Goal: Task Accomplishment & Management: Manage account settings

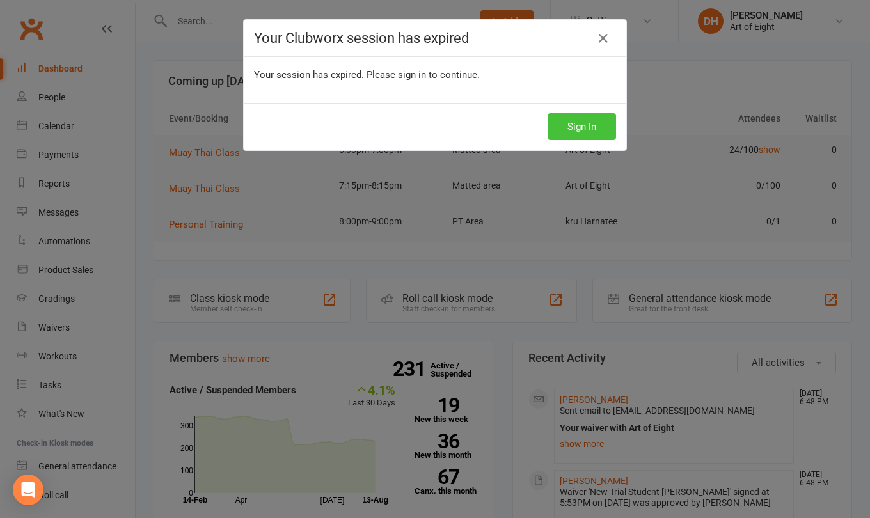
drag, startPoint x: 562, startPoint y: 119, endPoint x: 555, endPoint y: 189, distance: 70.8
click at [562, 119] on button "Sign In" at bounding box center [582, 126] width 68 height 27
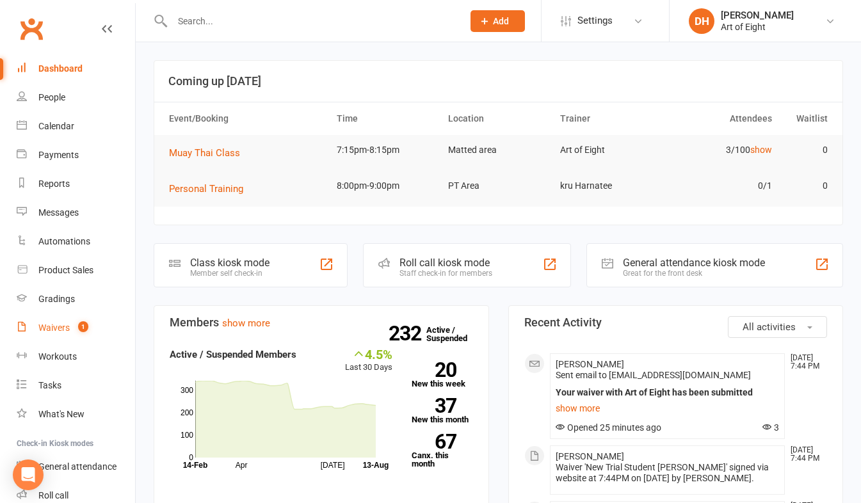
drag, startPoint x: 60, startPoint y: 326, endPoint x: 60, endPoint y: 333, distance: 7.0
click at [60, 326] on div "Waivers" at bounding box center [53, 327] width 31 height 10
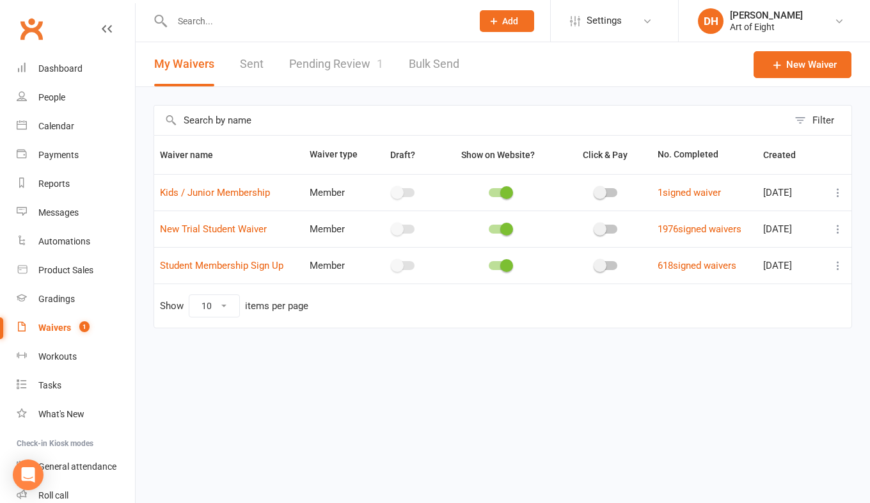
click at [327, 63] on link "Pending Review 1" at bounding box center [336, 64] width 94 height 44
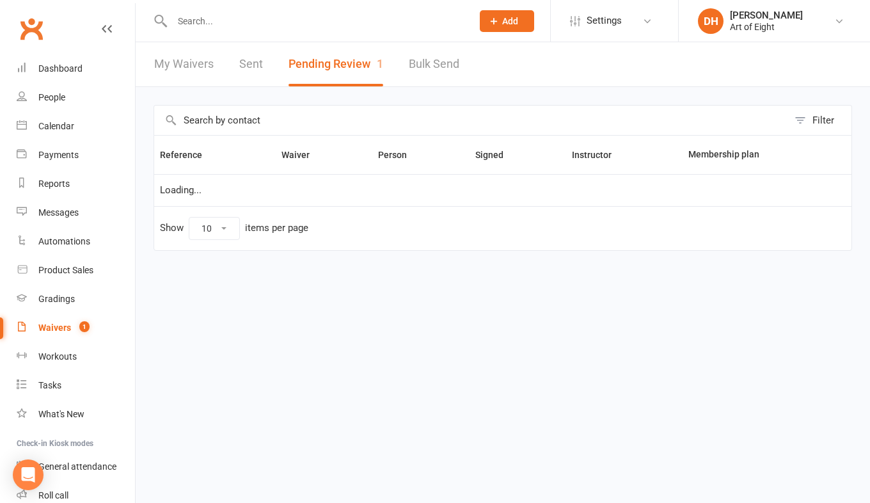
select select "50"
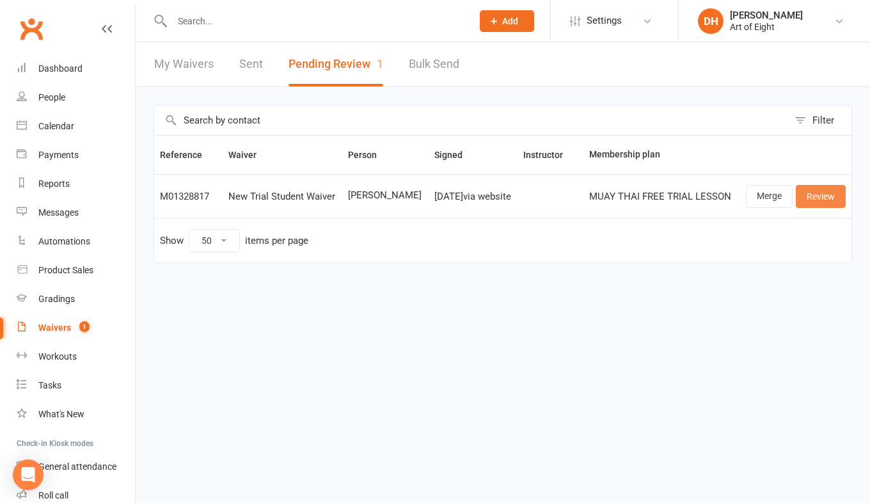
click at [808, 200] on link "Review" at bounding box center [821, 196] width 50 height 23
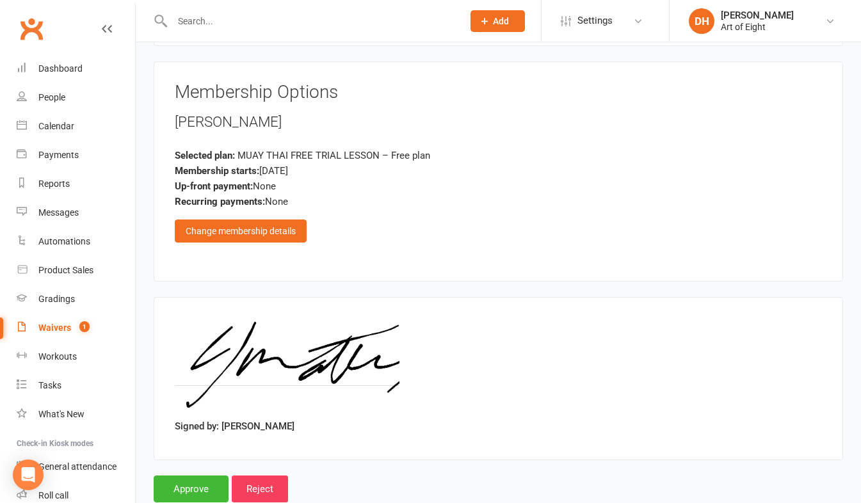
scroll to position [2125, 0]
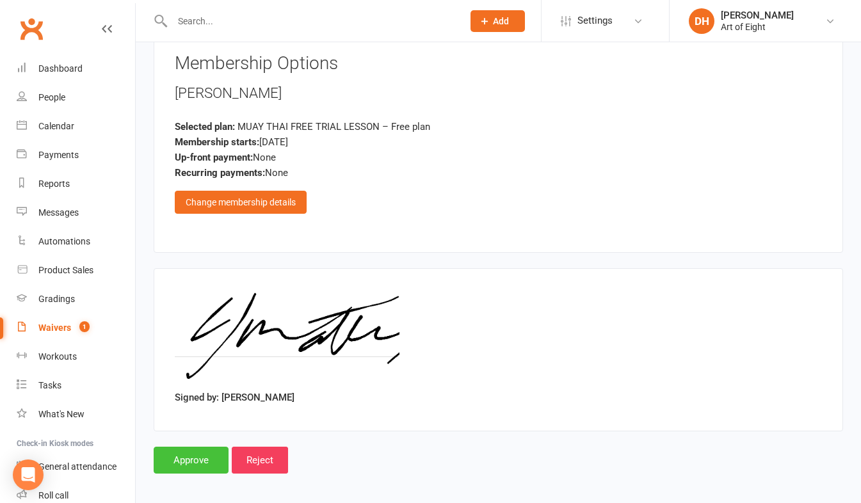
click at [203, 447] on input "Approve" at bounding box center [191, 460] width 75 height 27
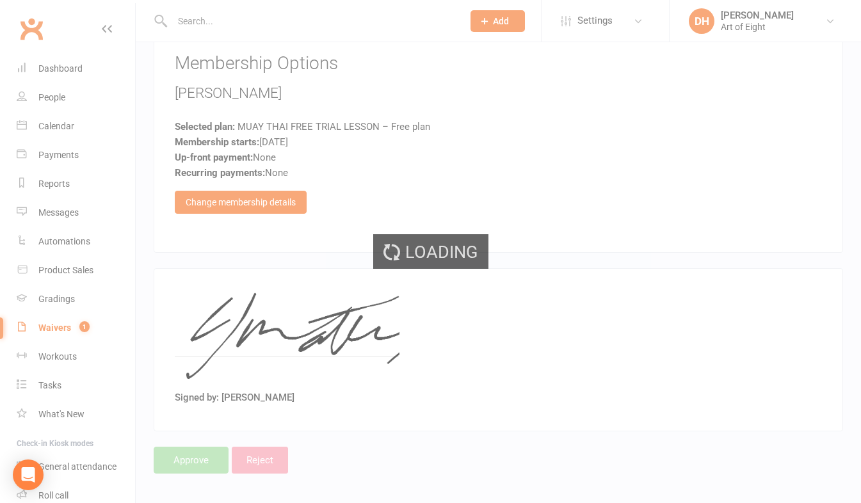
select select "50"
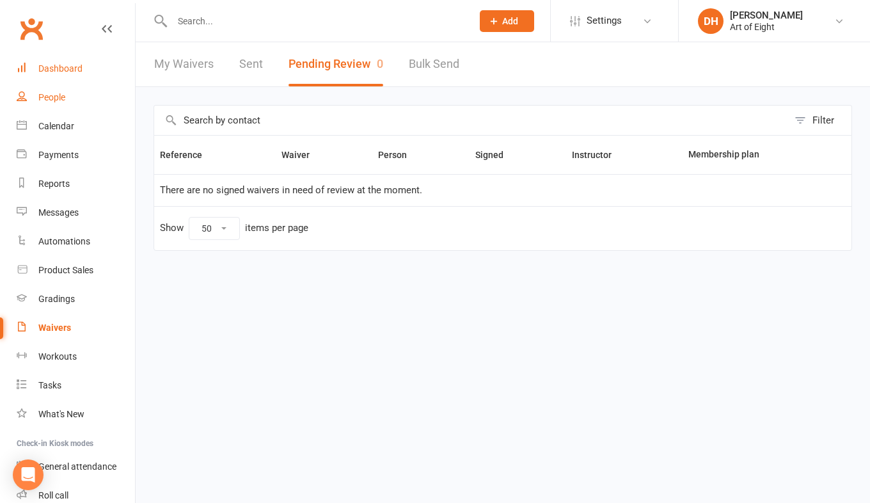
drag, startPoint x: 61, startPoint y: 67, endPoint x: 93, endPoint y: 91, distance: 39.8
click at [61, 67] on div "Dashboard" at bounding box center [60, 68] width 44 height 10
